Goal: Task Accomplishment & Management: Manage account settings

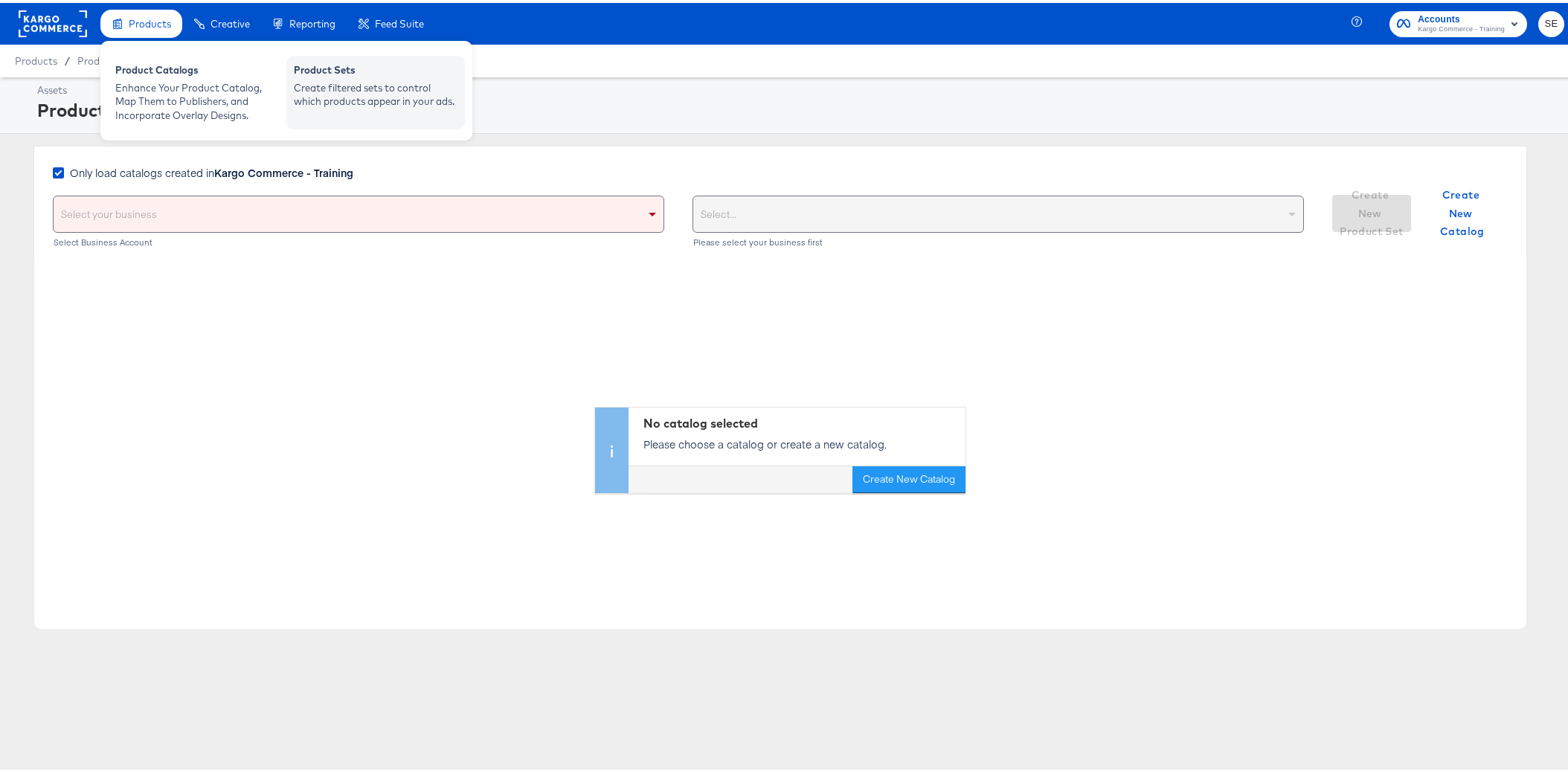
click at [382, 82] on div "Create filtered sets to control which products appear in your ads." at bounding box center [375, 92] width 163 height 28
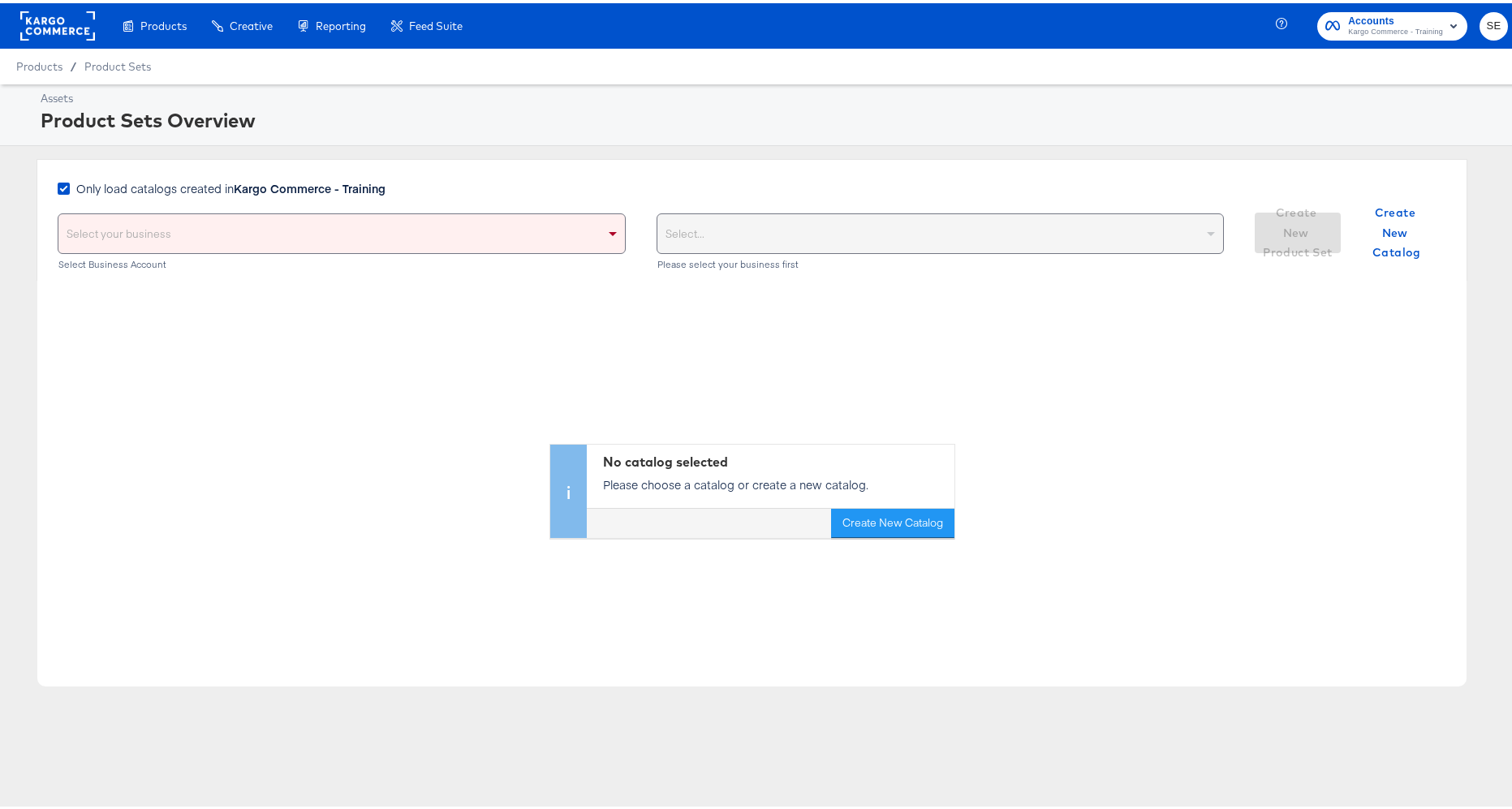
click at [1348, 21] on span "Accounts" at bounding box center [1395, 18] width 95 height 17
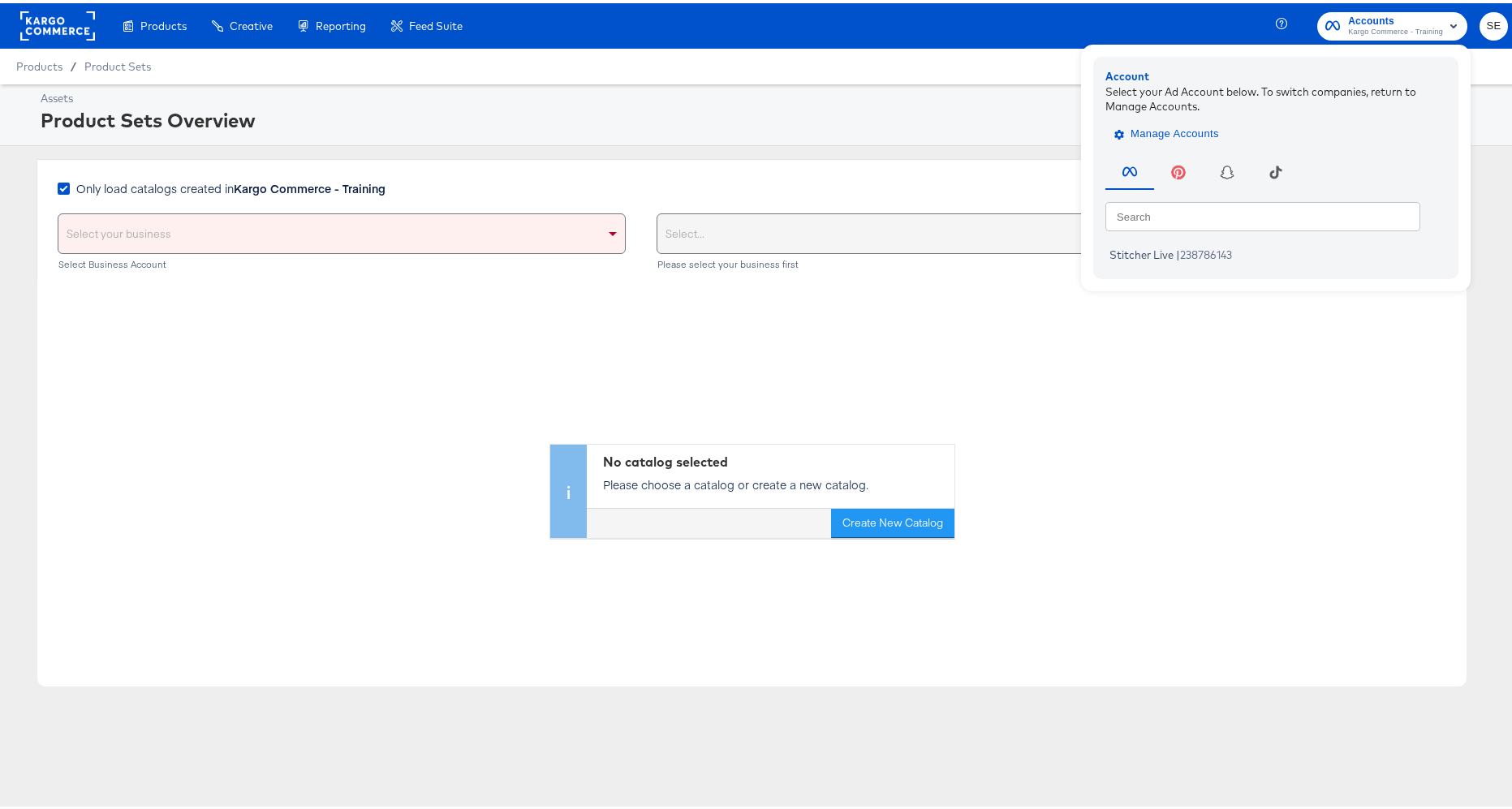
click at [1127, 131] on span "Manage Accounts" at bounding box center [1169, 131] width 102 height 19
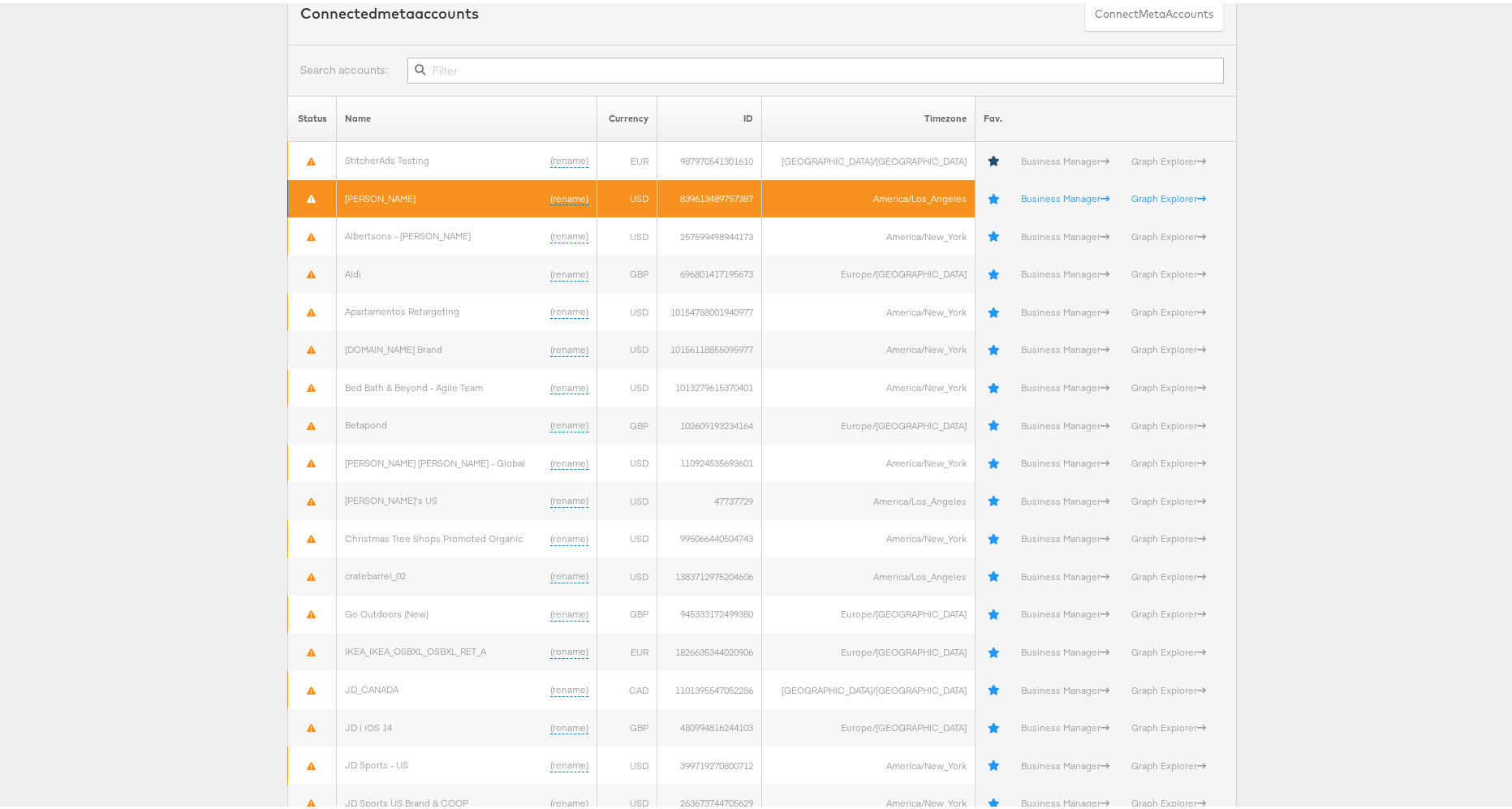
scroll to position [676, 0]
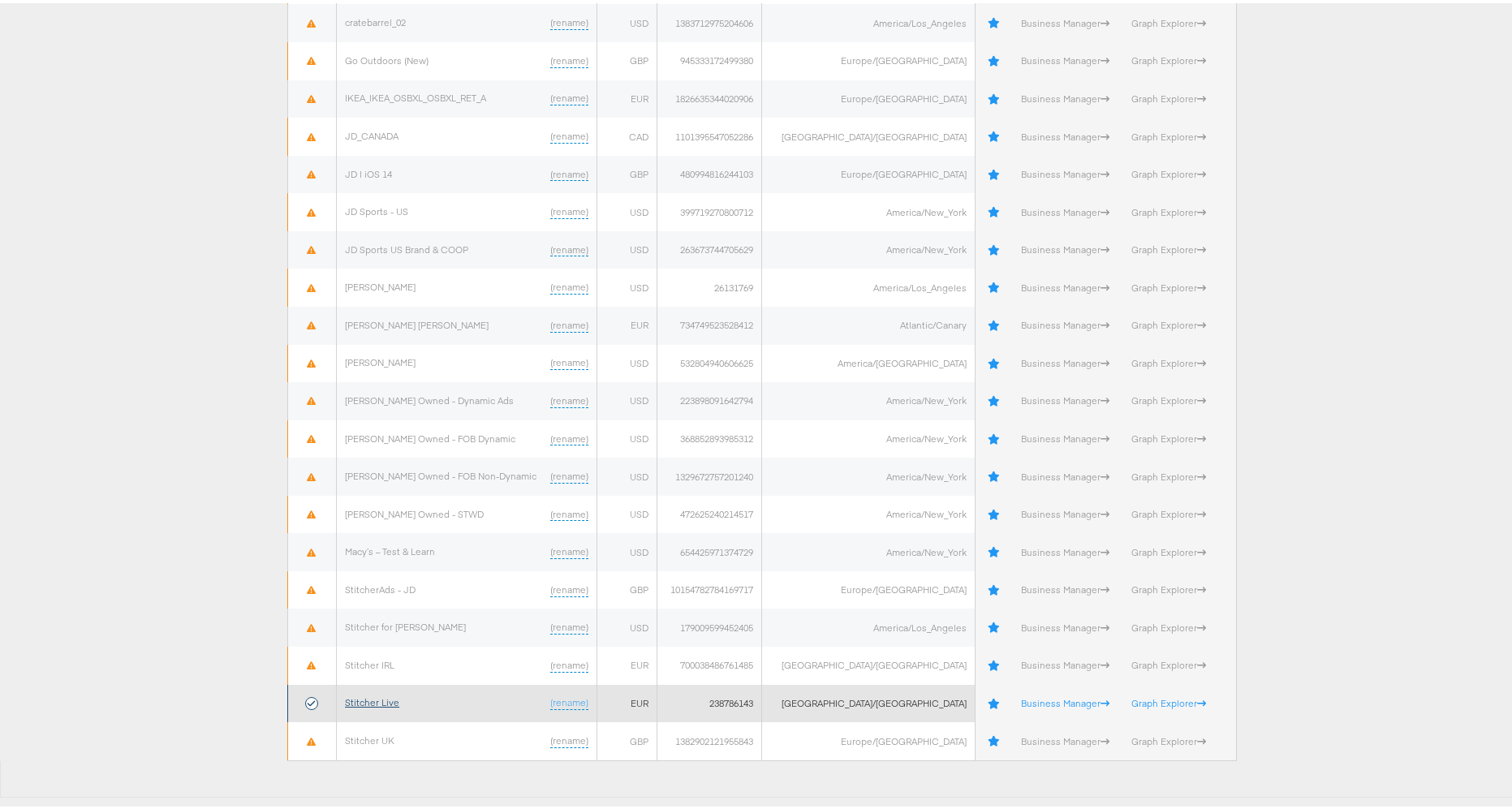
click at [383, 701] on link "Stitcher Live" at bounding box center [373, 699] width 55 height 12
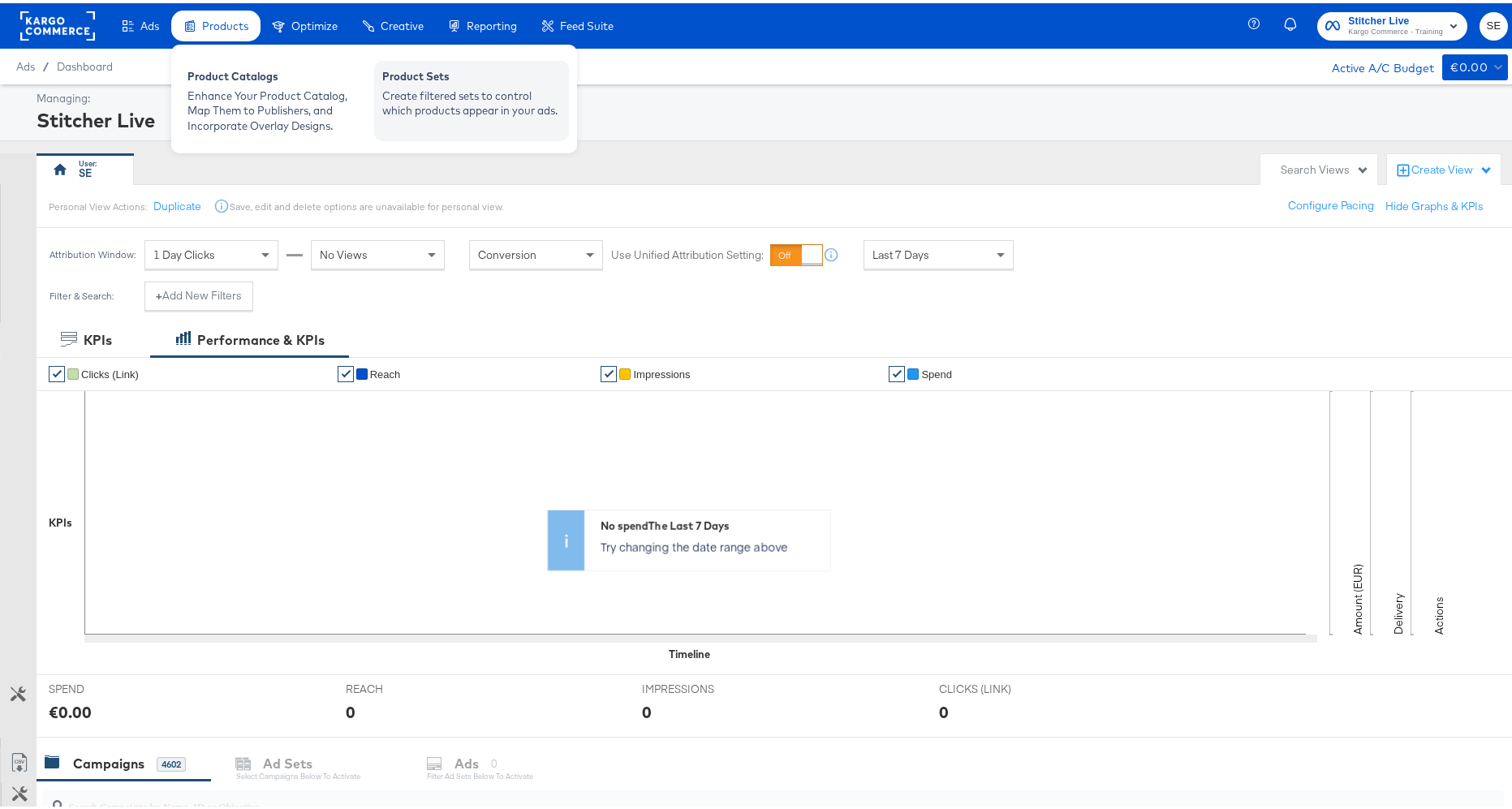
click at [483, 102] on div "Create filtered sets to control which products appear in your ads." at bounding box center [471, 100] width 178 height 30
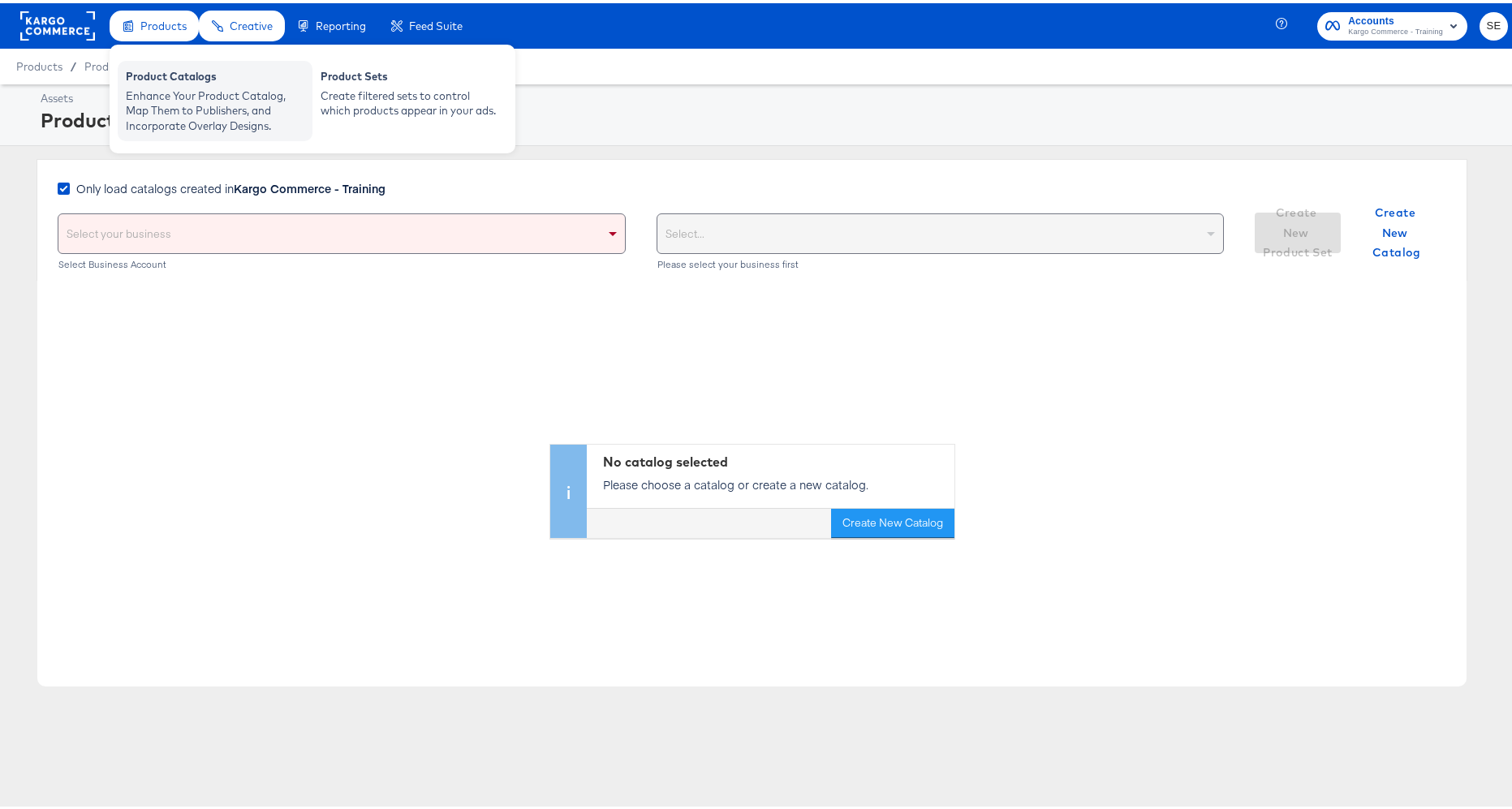
click at [166, 98] on div "Enhance Your Product Catalog, Map Them to Publishers, and Incorporate Overlay D…" at bounding box center [214, 107] width 178 height 45
